Goal: Transaction & Acquisition: Purchase product/service

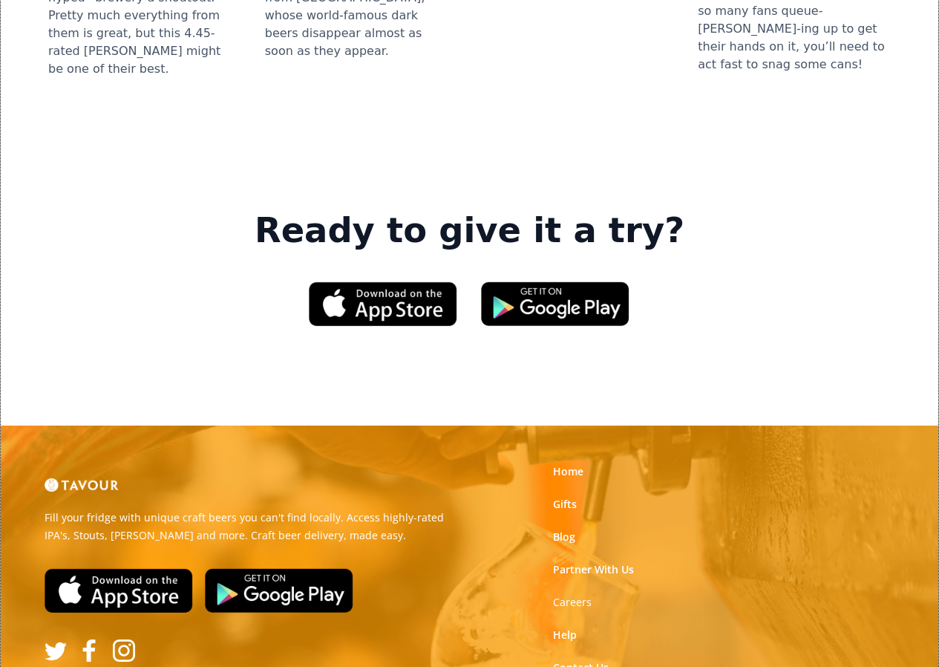
scroll to position [2145, 0]
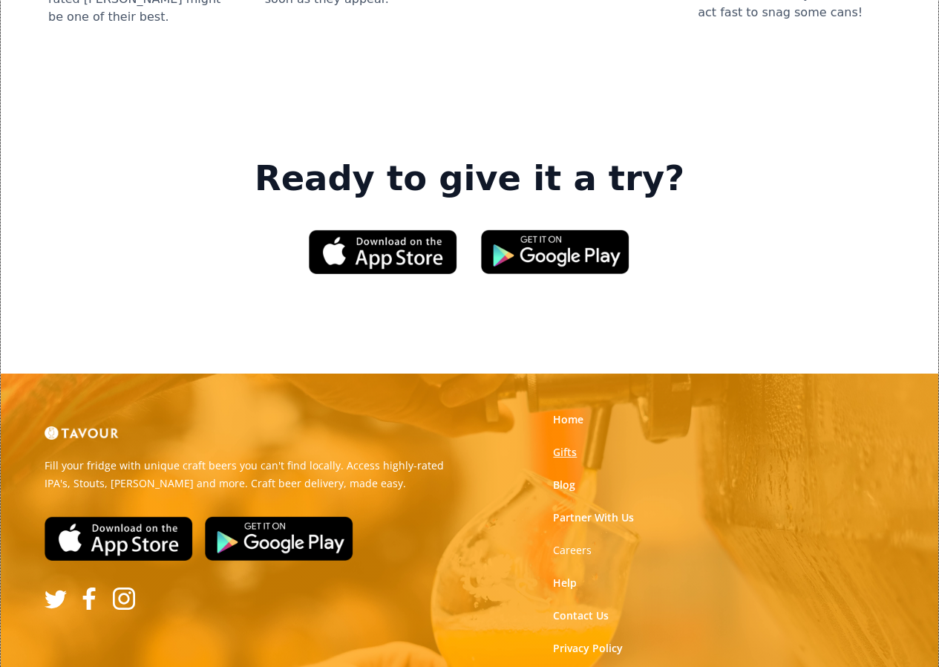
click at [571, 445] on link "Gifts" at bounding box center [565, 452] width 24 height 15
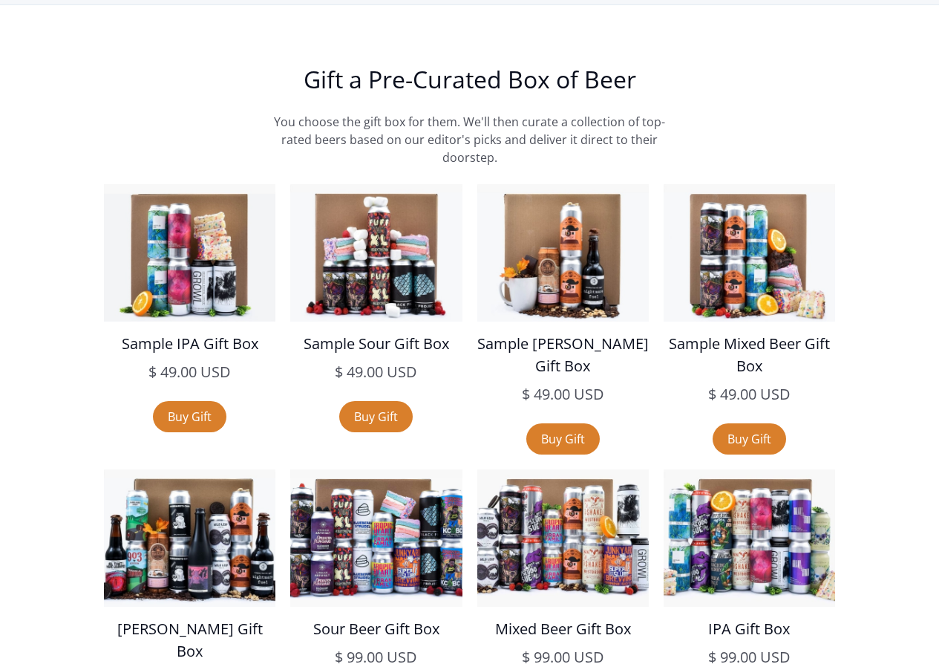
scroll to position [2450, 0]
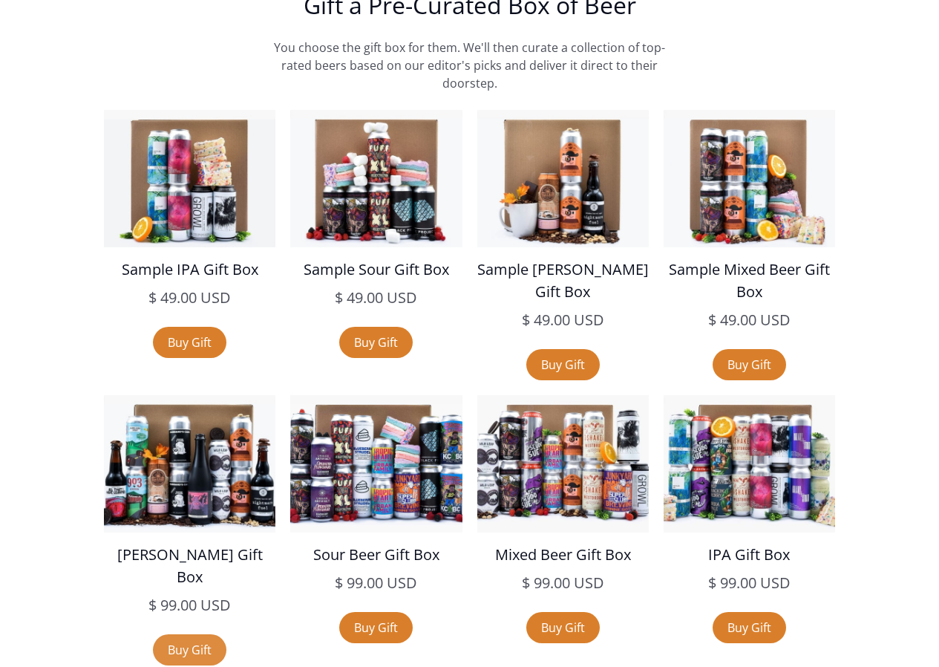
click at [183, 639] on link "Buy Gift" at bounding box center [189, 649] width 73 height 31
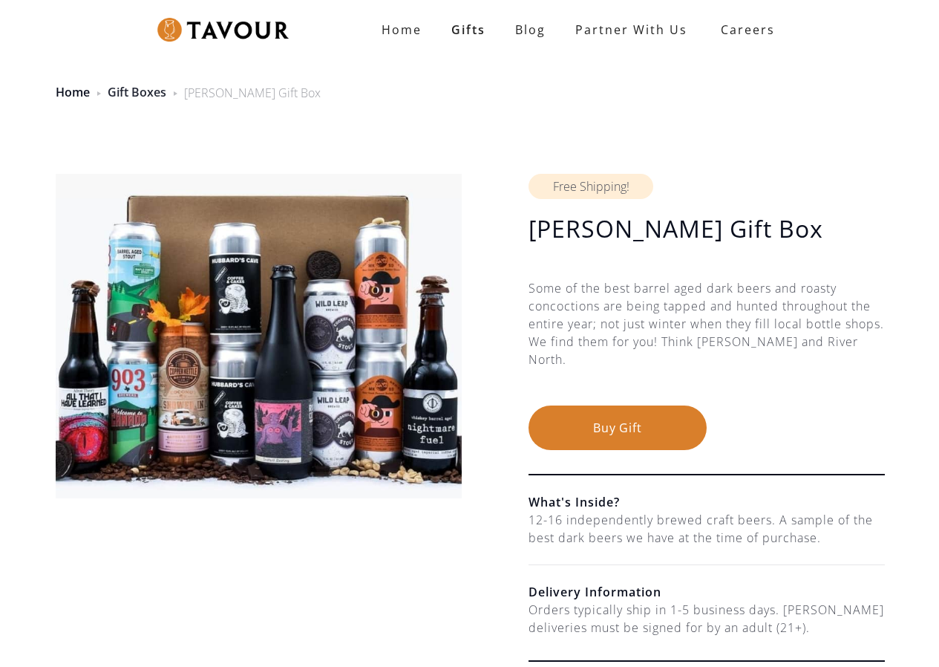
click at [156, 92] on link "Gift Boxes" at bounding box center [137, 92] width 59 height 16
